Goal: Communication & Community: Answer question/provide support

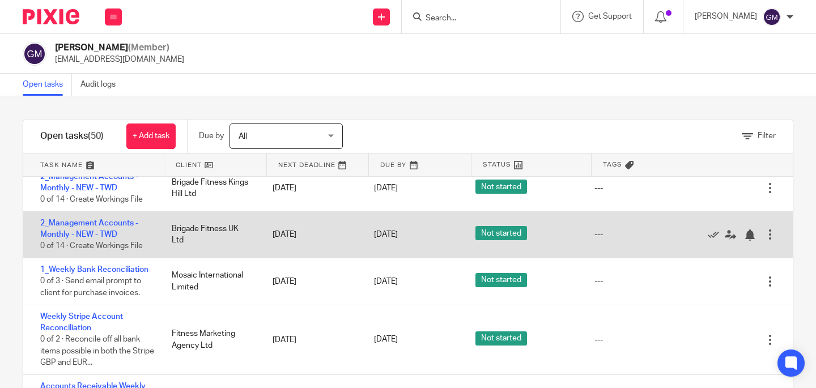
scroll to position [49, 0]
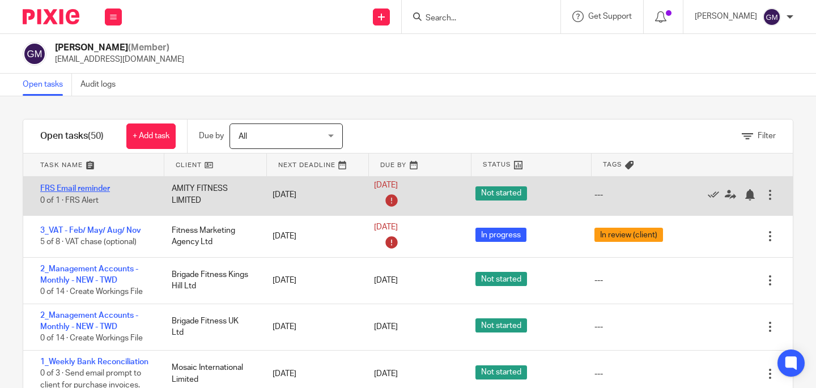
click at [91, 189] on link "FRS Email reminder" at bounding box center [75, 189] width 70 height 8
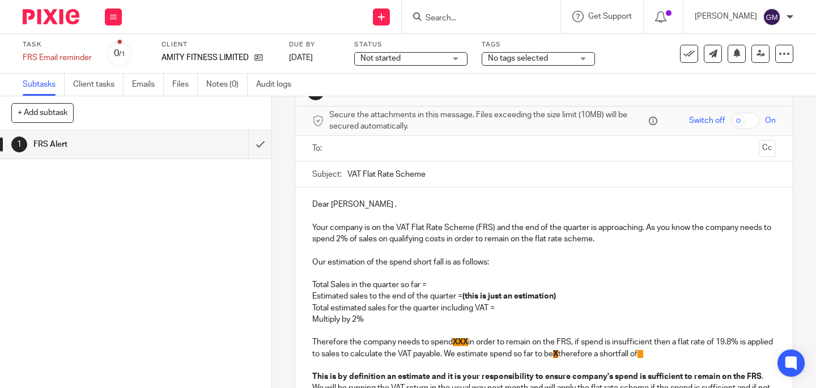
scroll to position [44, 0]
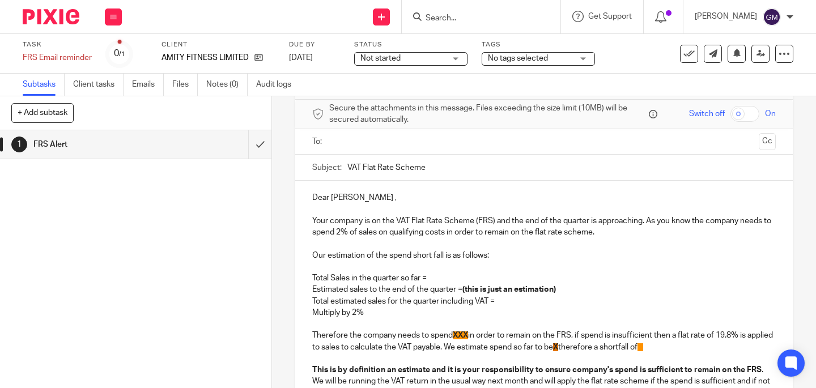
click at [457, 275] on p "Total Sales in the quarter so far =" at bounding box center [544, 278] width 464 height 11
click at [429, 279] on p "Total Sales in the quarter so far = 29,569.00" at bounding box center [544, 278] width 464 height 11
click at [577, 290] on p "Estimated sales to the end of the quarter = (this is just an estimation)" at bounding box center [544, 289] width 464 height 11
click at [503, 300] on p "Total estimated sales for the quarter including VAT =" at bounding box center [544, 301] width 464 height 11
click at [383, 311] on p "Multiply by 2%" at bounding box center [544, 312] width 464 height 11
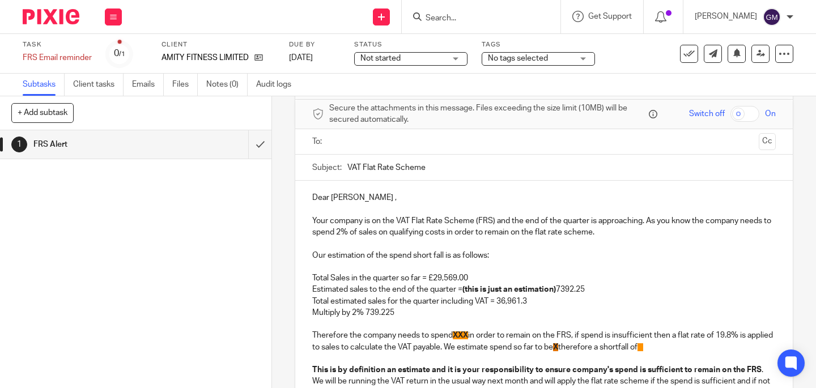
click at [497, 303] on p "Total estimated sales for the quarter including VAT = 36,961.3" at bounding box center [544, 301] width 464 height 11
click at [561, 288] on p "Estimated sales to the end of the quarter = (this is just an estimation) 7392.25" at bounding box center [544, 289] width 464 height 11
click at [563, 290] on p "Estimated sales to the end of the quarter = (this is just an estimation) £ 7,39…" at bounding box center [544, 289] width 464 height 11
click at [562, 291] on strong "(this is just an estimation) £" at bounding box center [513, 290] width 100 height 8
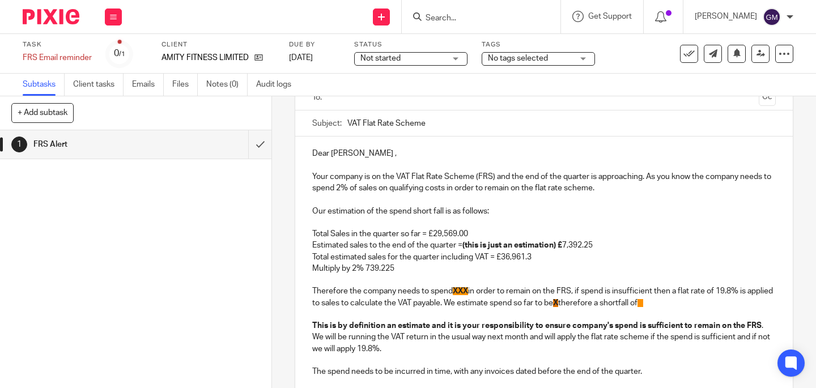
scroll to position [110, 0]
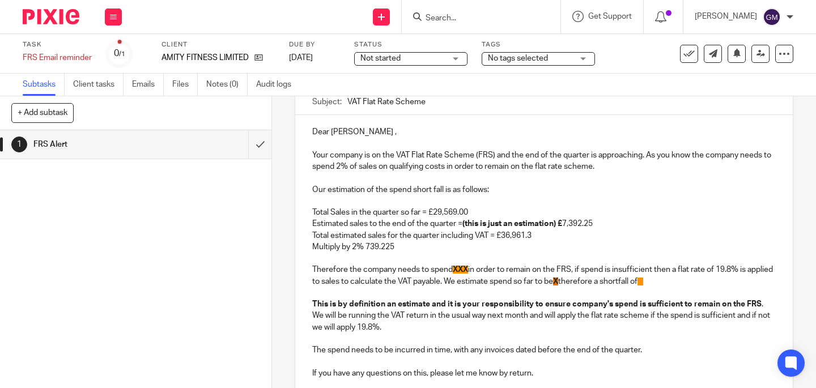
click at [404, 250] on p "Multiply by 2% 739.225" at bounding box center [544, 246] width 464 height 11
drag, startPoint x: 399, startPoint y: 249, endPoint x: 364, endPoint y: 246, distance: 35.3
click at [364, 246] on p "Multiply by 2% 739.225" at bounding box center [544, 246] width 464 height 11
click at [468, 271] on p "Therefore the company needs to spend XXX in order to remain on the FRS, if spen…" at bounding box center [544, 275] width 464 height 23
click at [452, 271] on p "Therefore the company needs to spend 739.23 in order to remain on the FRS, if s…" at bounding box center [544, 275] width 464 height 23
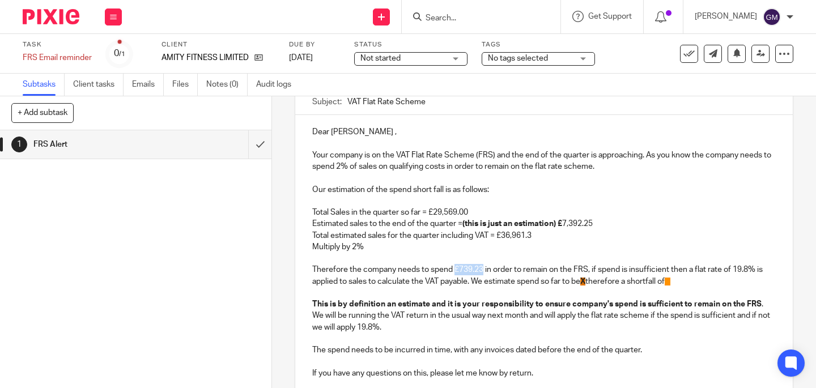
drag, startPoint x: 451, startPoint y: 271, endPoint x: 480, endPoint y: 271, distance: 29.5
click at [480, 271] on p "Therefore the company needs to spend £739.23 in order to remain on the FRS, if …" at bounding box center [544, 275] width 464 height 23
drag, startPoint x: 451, startPoint y: 269, endPoint x: 480, endPoint y: 268, distance: 28.9
click at [480, 268] on p "Therefore the company needs to spend £739.23 in order to remain on the FRS, if …" at bounding box center [544, 275] width 464 height 23
click at [459, 295] on p at bounding box center [544, 292] width 464 height 11
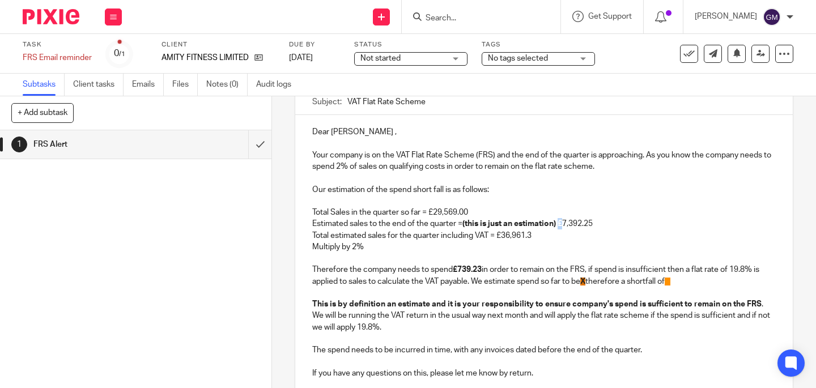
click at [562, 225] on strong "(this is just an estimation) £" at bounding box center [513, 224] width 100 height 8
click at [586, 285] on span "X" at bounding box center [582, 282] width 5 height 8
click at [591, 282] on p "Therefore the company needs to spend £739.23 in order to remain on the FRS, if …" at bounding box center [544, 275] width 464 height 23
drag, startPoint x: 590, startPoint y: 283, endPoint x: 620, endPoint y: 283, distance: 29.5
click at [618, 283] on p "Therefore the company needs to spend £739.23 in order to remain on the FRS, if …" at bounding box center [544, 275] width 464 height 23
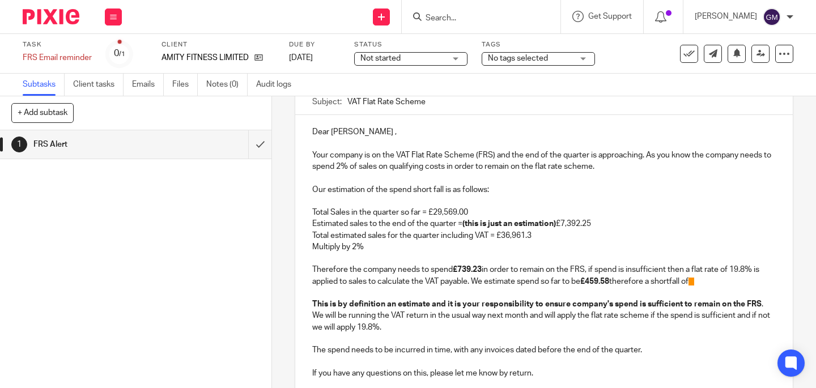
click at [716, 283] on p "Therefore the company needs to spend £739.23 in order to remain on the FRS, if …" at bounding box center [544, 275] width 464 height 23
click at [710, 282] on p "Therefore the company needs to spend £739.23 in order to remain on the FRS, if …" at bounding box center [544, 275] width 464 height 23
click at [694, 282] on span "Y." at bounding box center [692, 282] width 6 height 8
click at [710, 281] on p "Therefore the company needs to spend £739.23 in order to remain on the FRS, if …" at bounding box center [544, 275] width 464 height 23
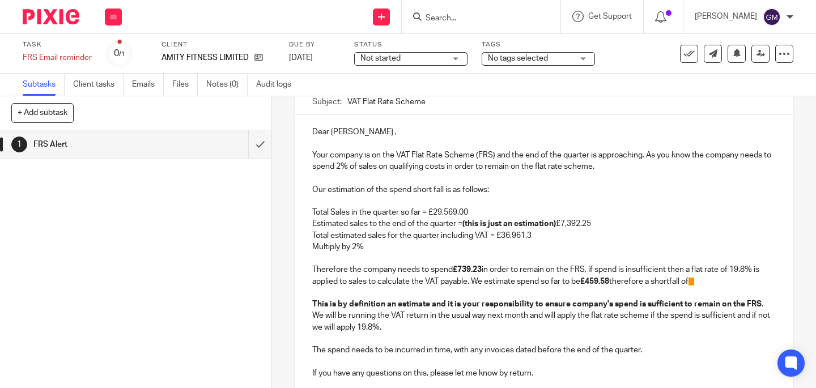
click at [694, 280] on span "Y." at bounding box center [692, 282] width 6 height 8
click at [703, 282] on p "Therefore the company needs to spend £739.23 in order to remain on the FRS, if …" at bounding box center [544, 275] width 464 height 23
drag, startPoint x: 736, startPoint y: 281, endPoint x: 728, endPoint y: 282, distance: 7.5
click at [728, 282] on p "Therefore the company needs to spend £739.23 in order to remain on the FRS, if …" at bounding box center [544, 275] width 464 height 23
drag, startPoint x: 703, startPoint y: 281, endPoint x: 731, endPoint y: 283, distance: 28.4
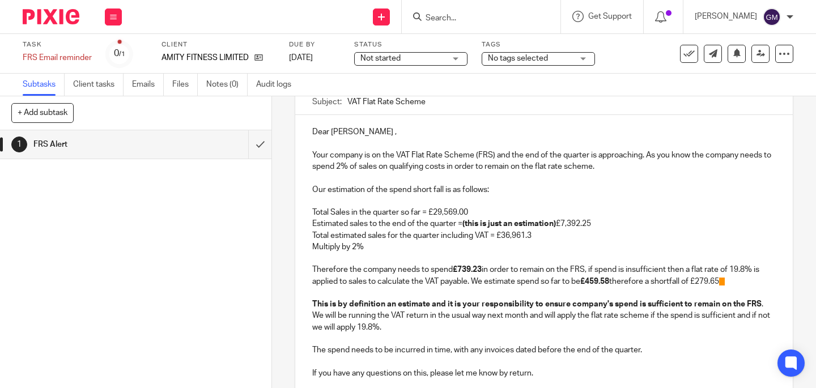
click at [731, 283] on p "Therefore the company needs to spend £739.23 in order to remain on the FRS, if …" at bounding box center [544, 275] width 464 height 23
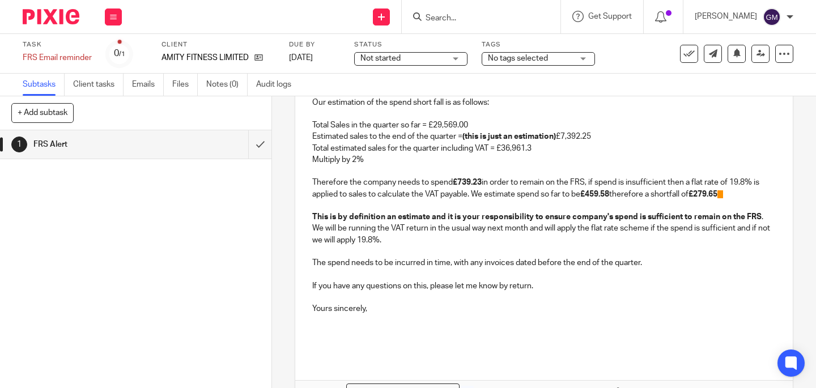
scroll to position [226, 0]
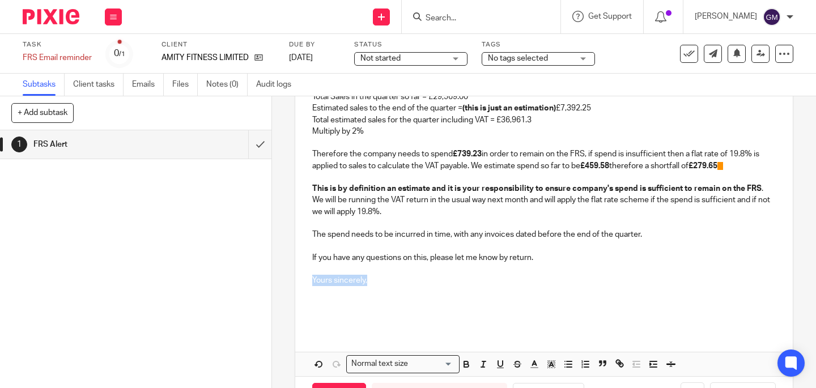
drag, startPoint x: 365, startPoint y: 283, endPoint x: 303, endPoint y: 281, distance: 62.4
click at [303, 281] on div "Dear Sam , Your company is on the VAT Flat Rate Scheme (FRS) and the end of the…" at bounding box center [544, 164] width 498 height 330
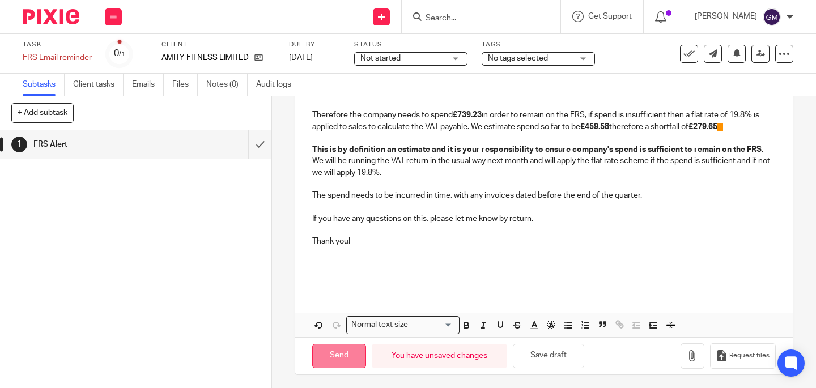
scroll to position [268, 0]
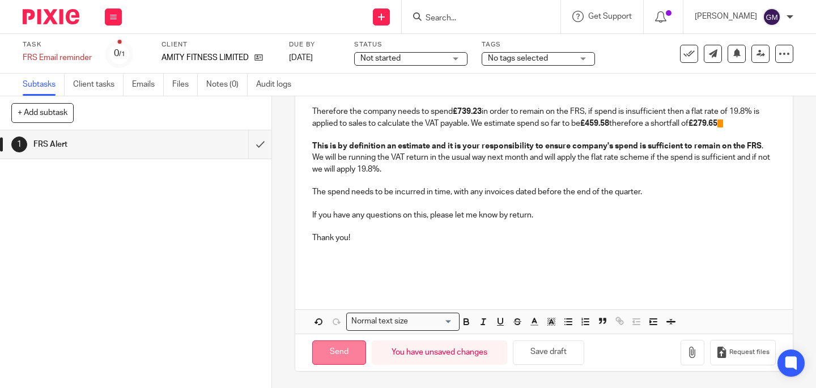
click at [338, 352] on input "Send" at bounding box center [339, 353] width 54 height 24
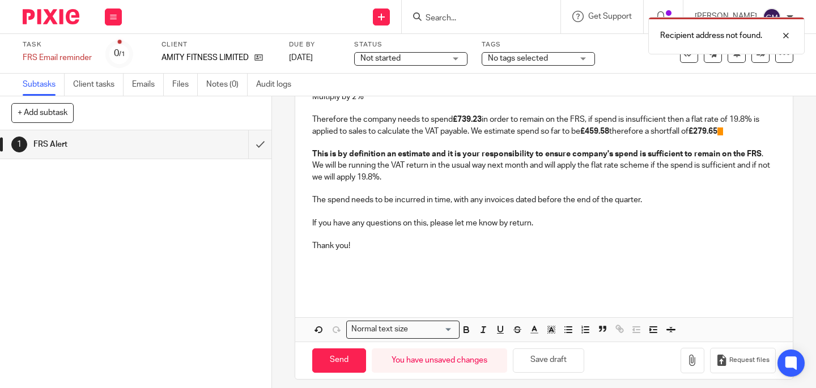
scroll to position [264, 0]
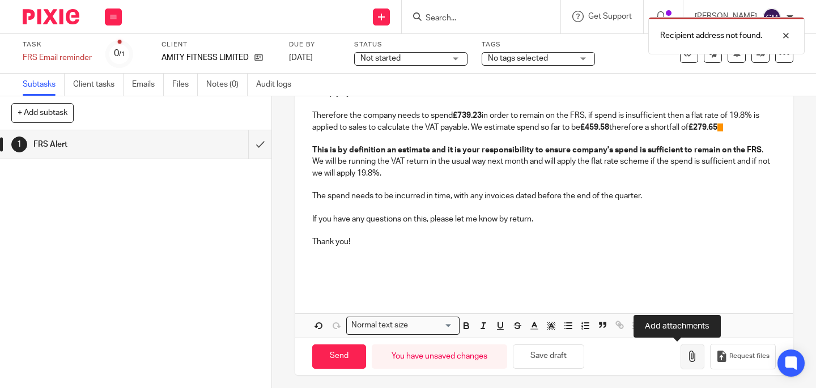
click at [687, 357] on icon "button" at bounding box center [692, 356] width 11 height 11
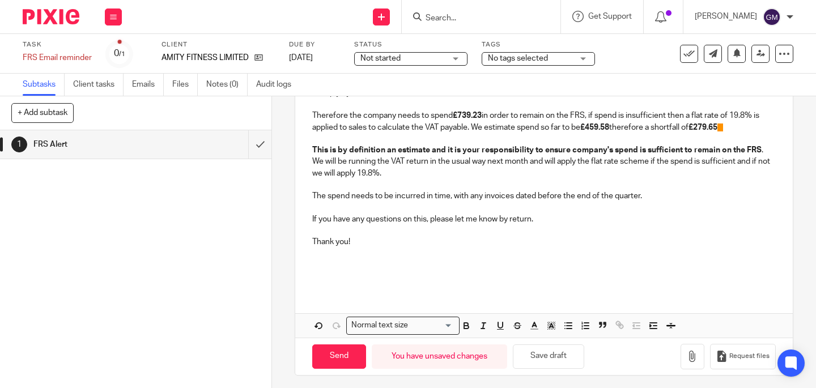
scroll to position [0, 0]
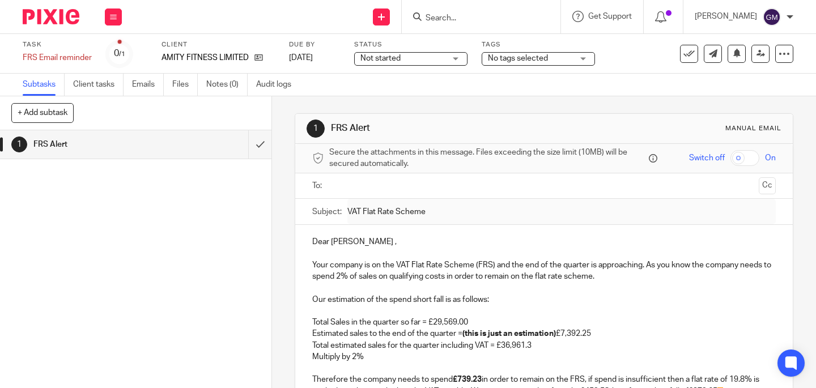
click at [353, 192] on input "text" at bounding box center [543, 186] width 421 height 13
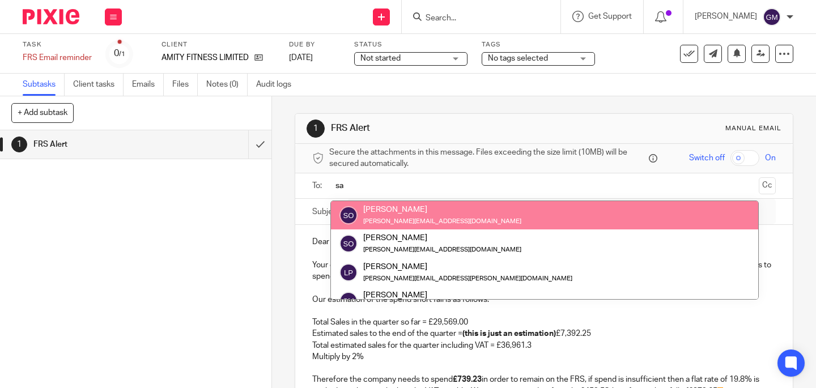
type input "sa"
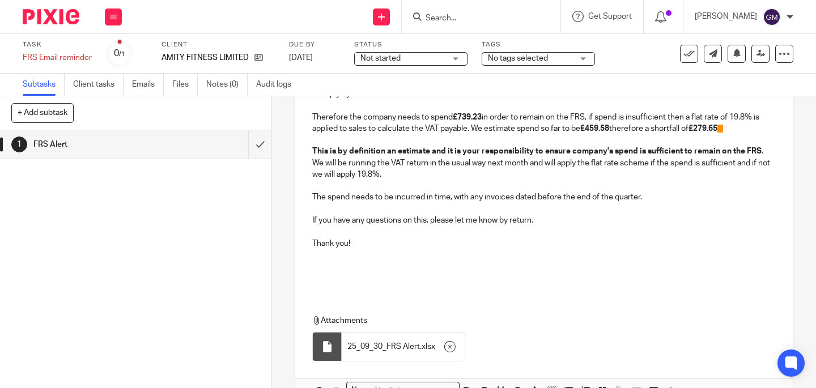
scroll to position [334, 0]
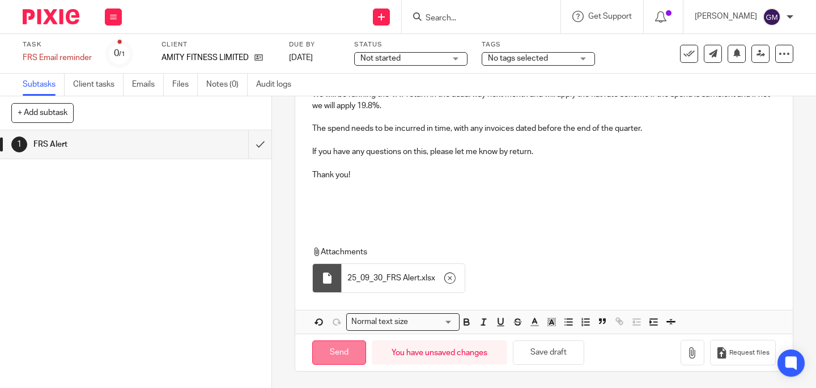
click at [327, 353] on input "Send" at bounding box center [339, 353] width 54 height 24
type input "Sent"
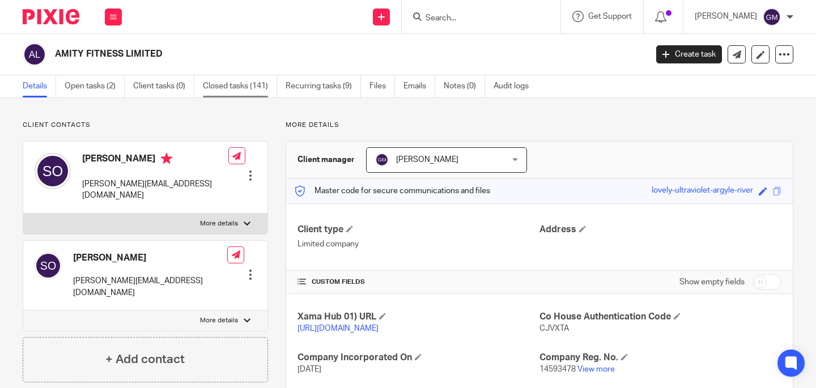
click at [232, 86] on link "Closed tasks (141)" at bounding box center [240, 86] width 74 height 22
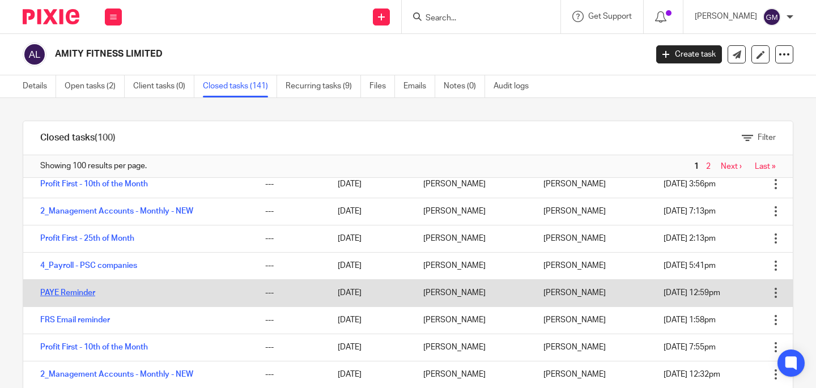
scroll to position [368, 0]
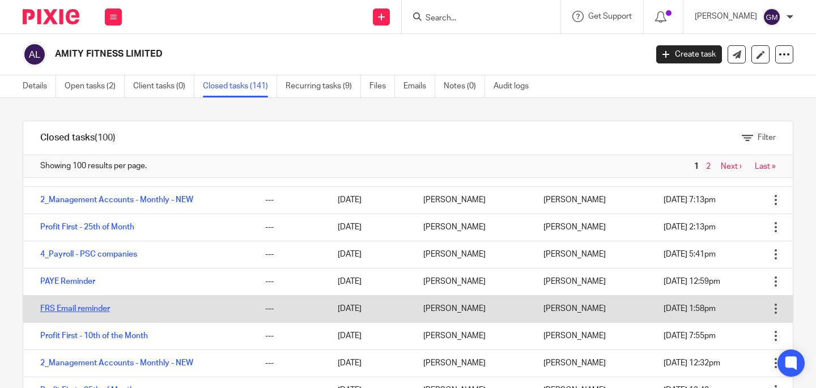
click at [76, 306] on link "FRS Email reminder" at bounding box center [75, 309] width 70 height 8
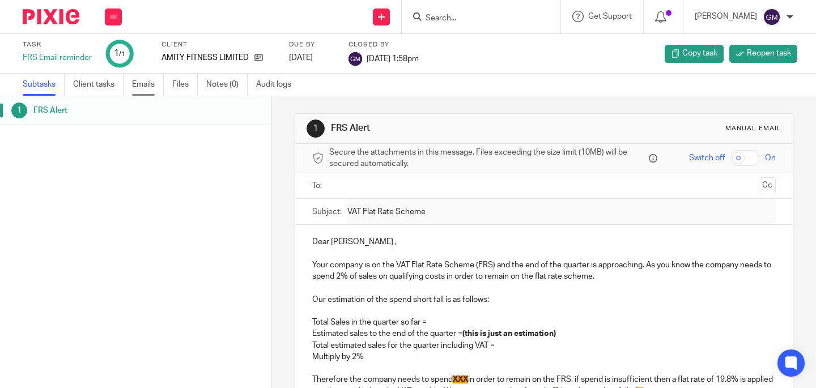
click at [145, 86] on link "Emails" at bounding box center [148, 85] width 32 height 22
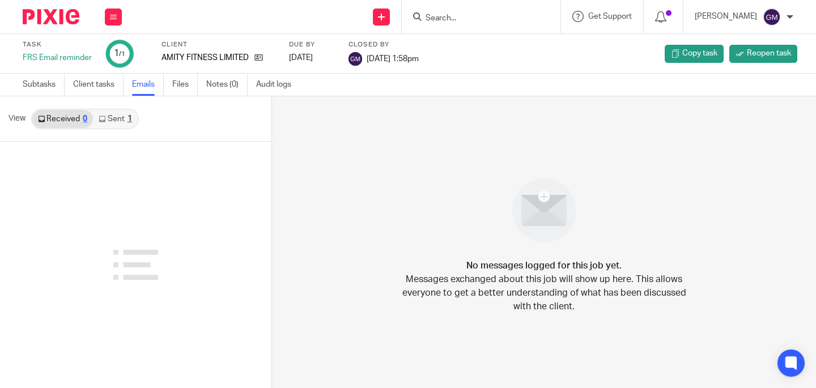
click at [128, 123] on div "1" at bounding box center [130, 119] width 5 height 8
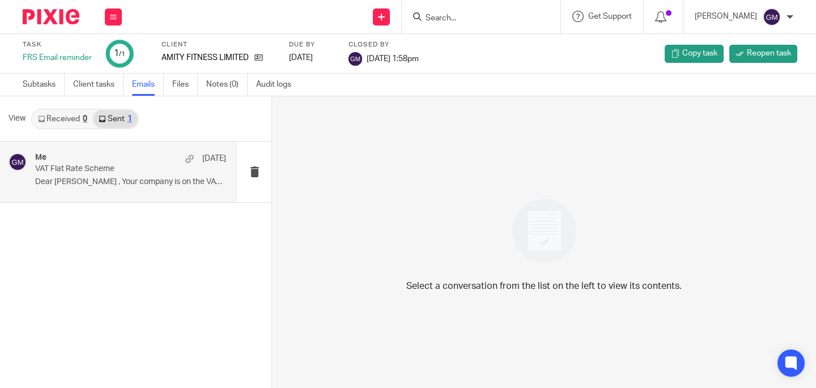
click at [109, 168] on p "VAT Flat Rate Scheme" at bounding box center [111, 169] width 153 height 10
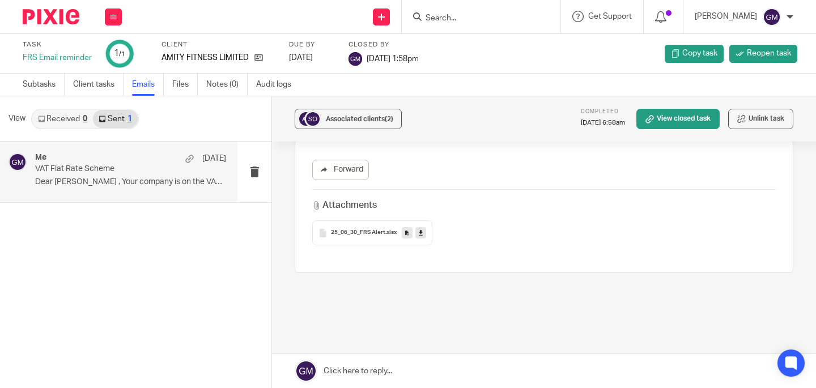
scroll to position [439, 0]
